Goal: Task Accomplishment & Management: Manage account settings

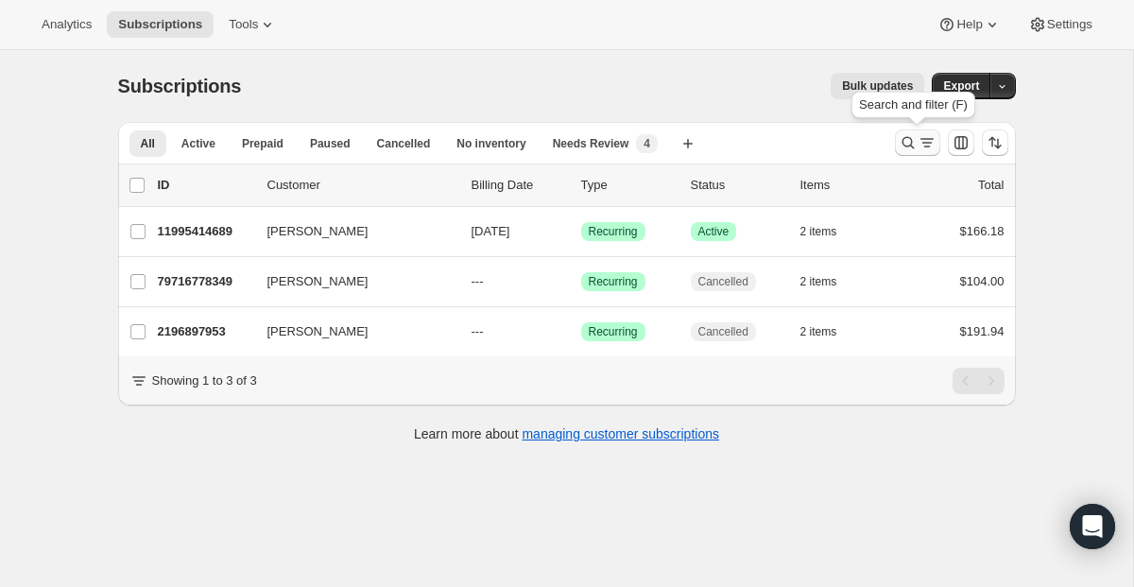
click at [911, 150] on icon "Search and filter results" at bounding box center [908, 142] width 19 height 19
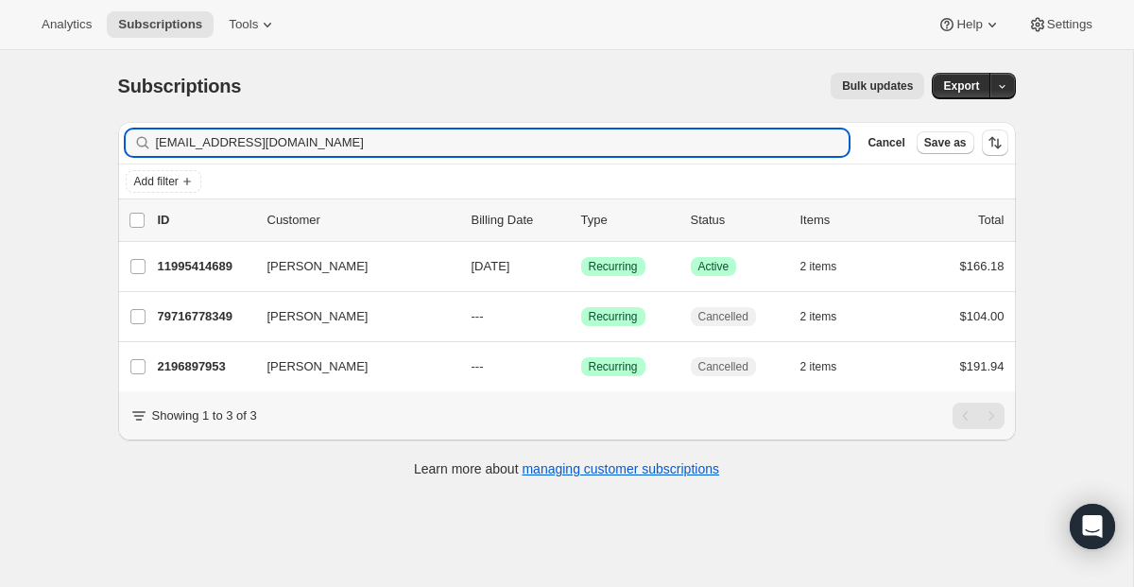
drag, startPoint x: 527, startPoint y: 152, endPoint x: 25, endPoint y: 61, distance: 510.9
click at [40, 61] on div "Subscriptions. This page is ready Subscriptions Bulk updates More actions Bulk …" at bounding box center [566, 343] width 1133 height 587
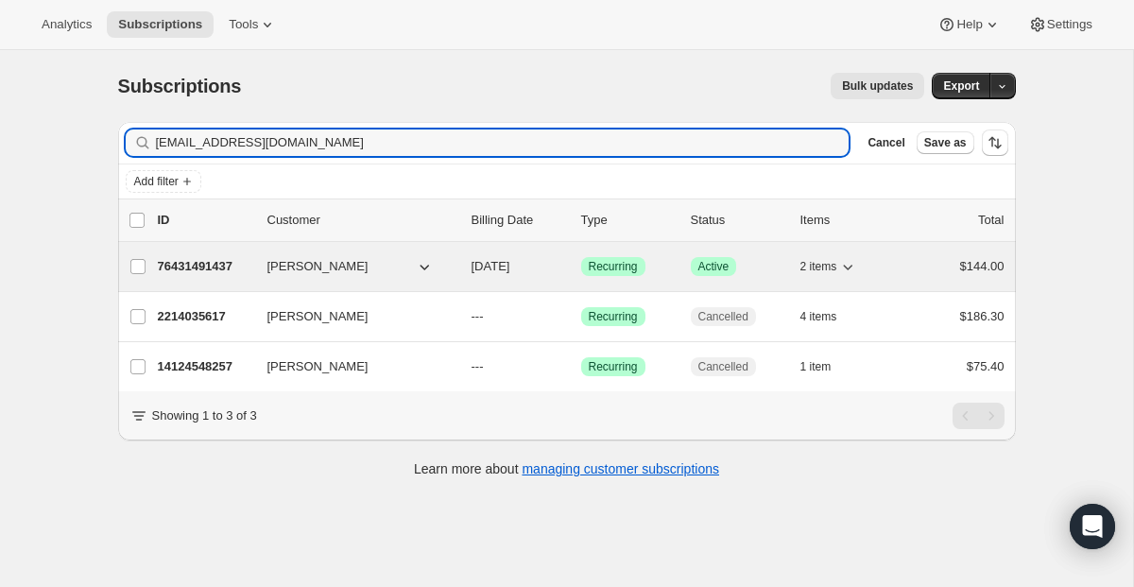
type input "[EMAIL_ADDRESS][DOMAIN_NAME]"
click at [627, 276] on span "Success Recurring" at bounding box center [613, 266] width 64 height 19
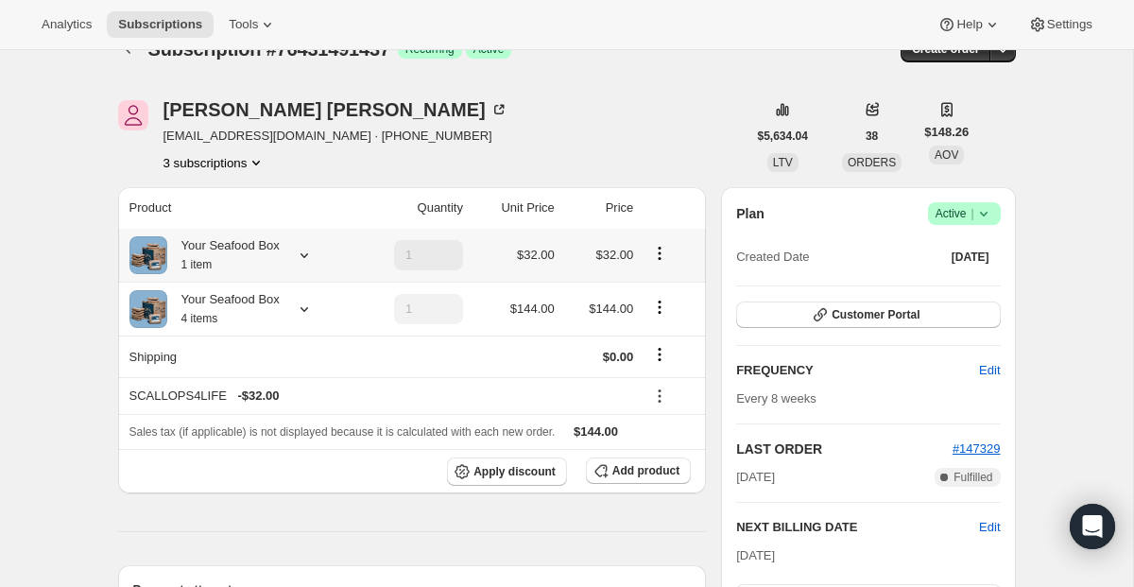
scroll to position [41, 0]
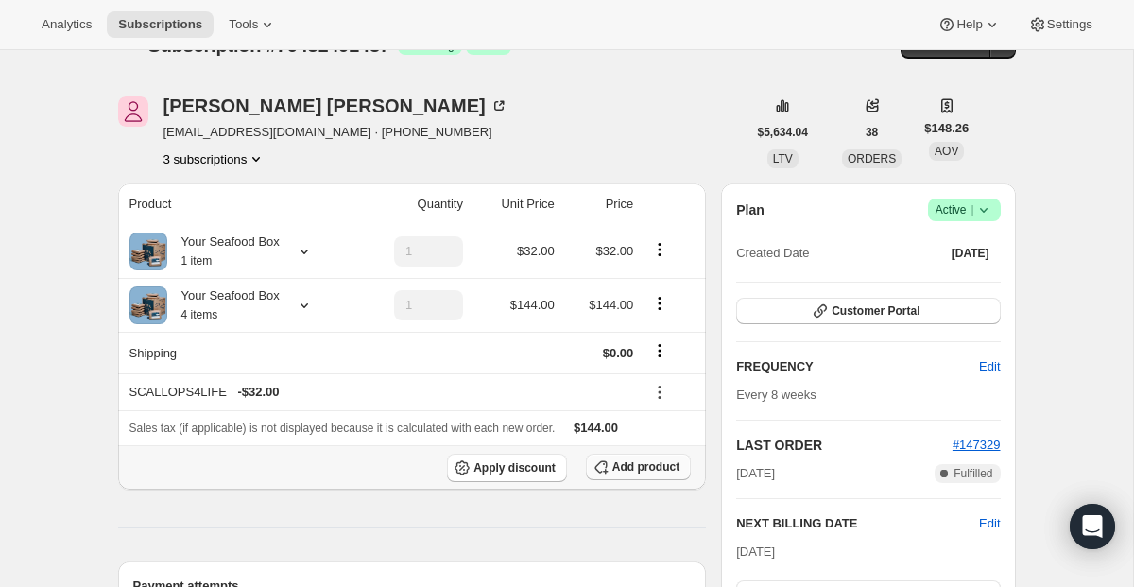
click at [610, 474] on button "Add product" at bounding box center [638, 467] width 105 height 26
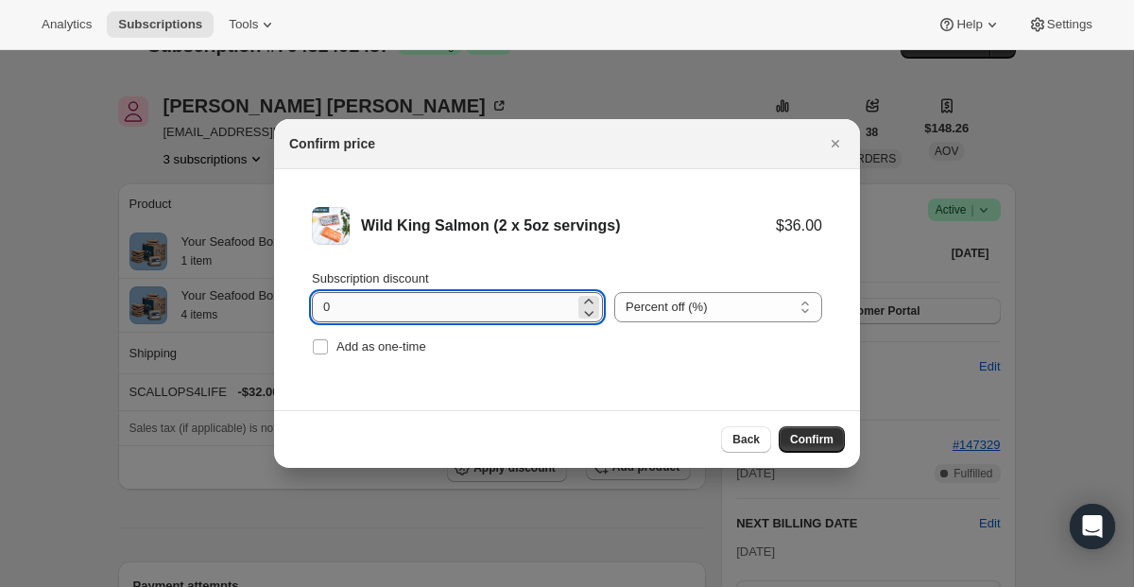
click at [459, 301] on input "0" at bounding box center [443, 307] width 263 height 30
type input "100"
click at [356, 335] on label "Add as one-time" at bounding box center [369, 347] width 114 height 26
click at [328, 339] on input "Add as one-time" at bounding box center [320, 346] width 15 height 15
checkbox input "true"
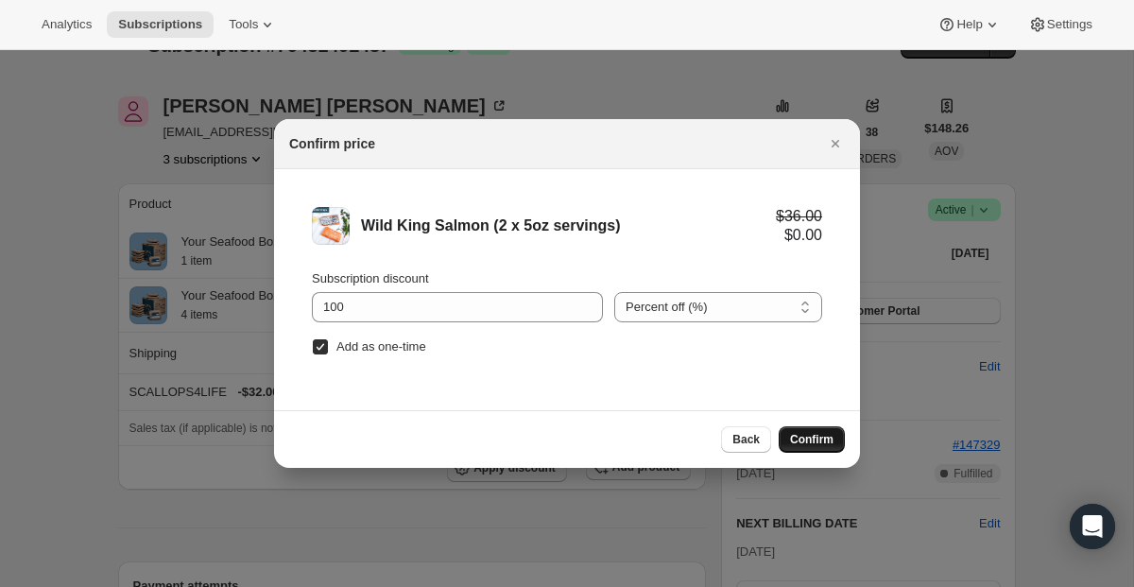
click at [801, 438] on span "Confirm" at bounding box center [811, 439] width 43 height 15
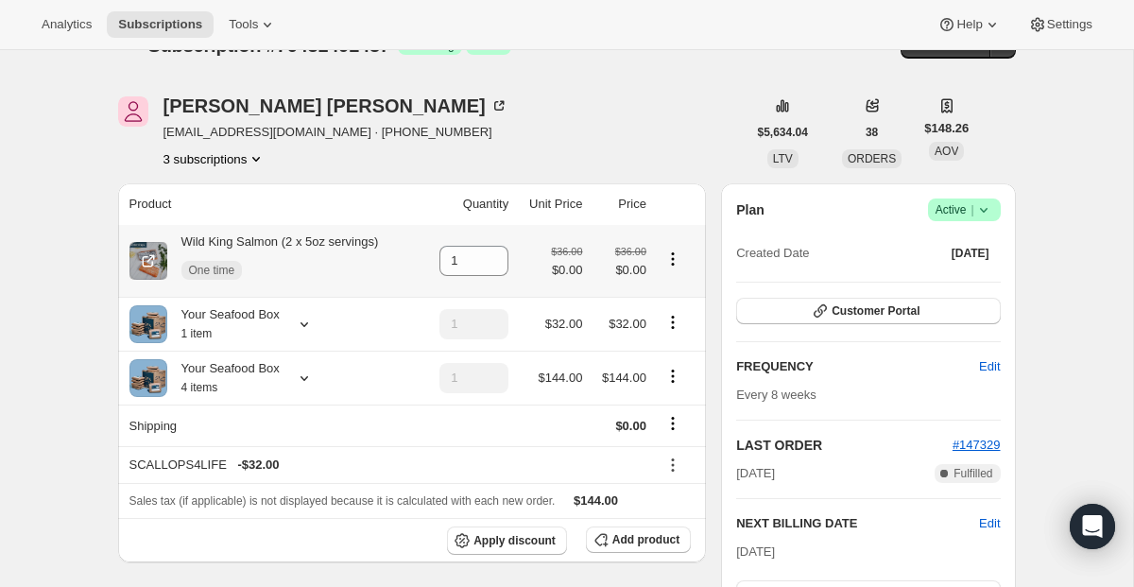
click at [498, 245] on td "1" at bounding box center [468, 261] width 92 height 72
click at [497, 251] on icon at bounding box center [494, 255] width 19 height 19
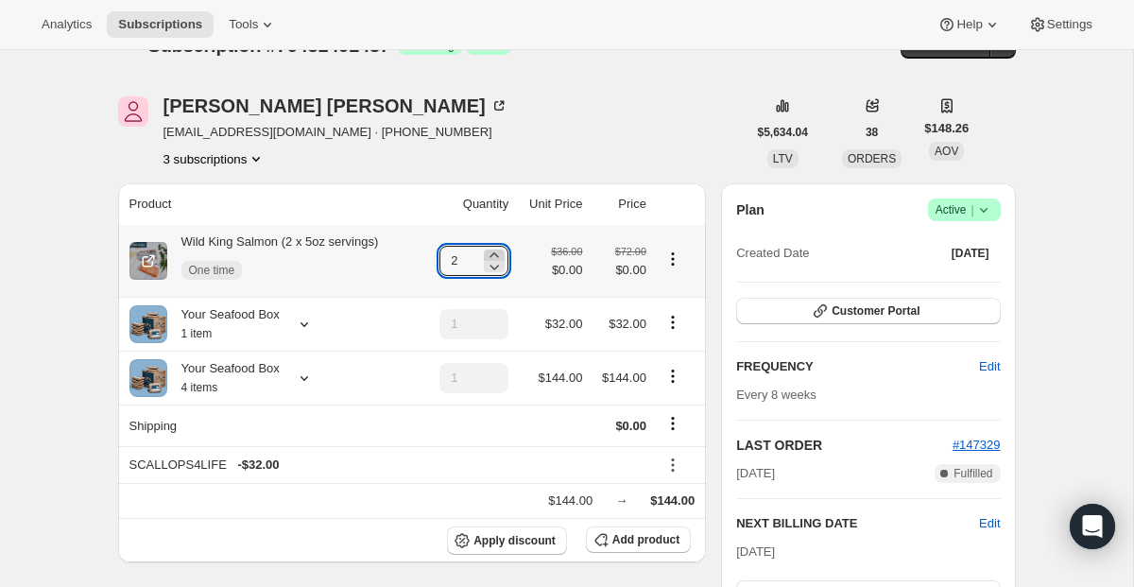
click at [497, 251] on icon at bounding box center [494, 255] width 19 height 19
click at [493, 250] on icon at bounding box center [494, 255] width 19 height 19
type input "3"
